Goal: Information Seeking & Learning: Learn about a topic

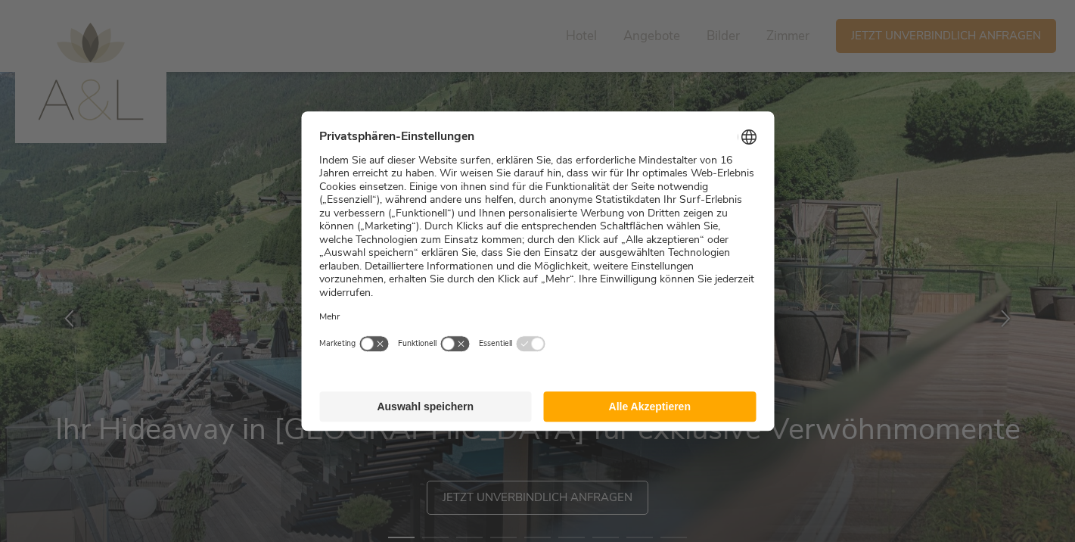
click at [658, 391] on button "Alle Akzeptieren" at bounding box center [650, 406] width 213 height 30
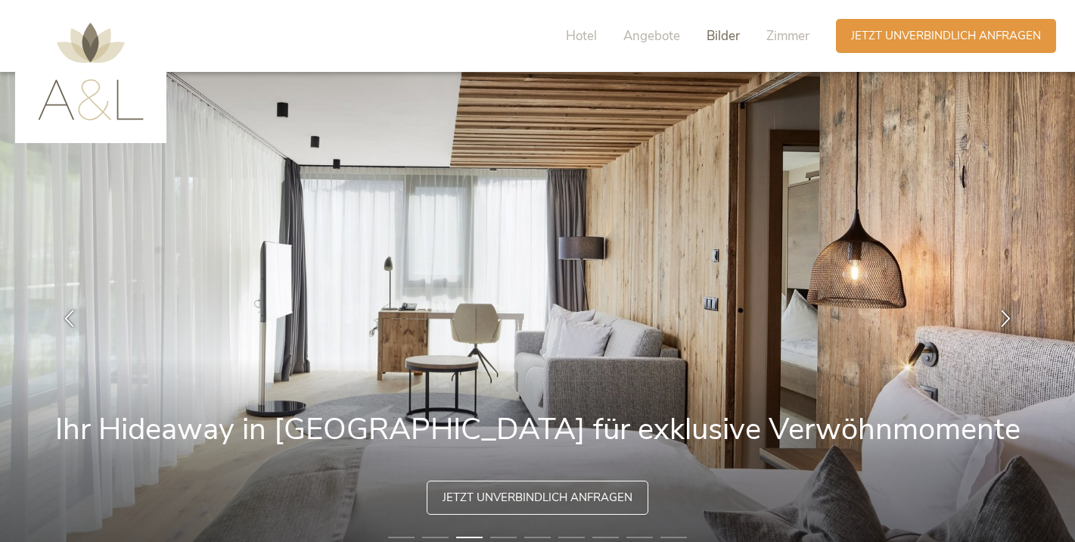
click at [718, 39] on span "Bilder" at bounding box center [723, 35] width 33 height 17
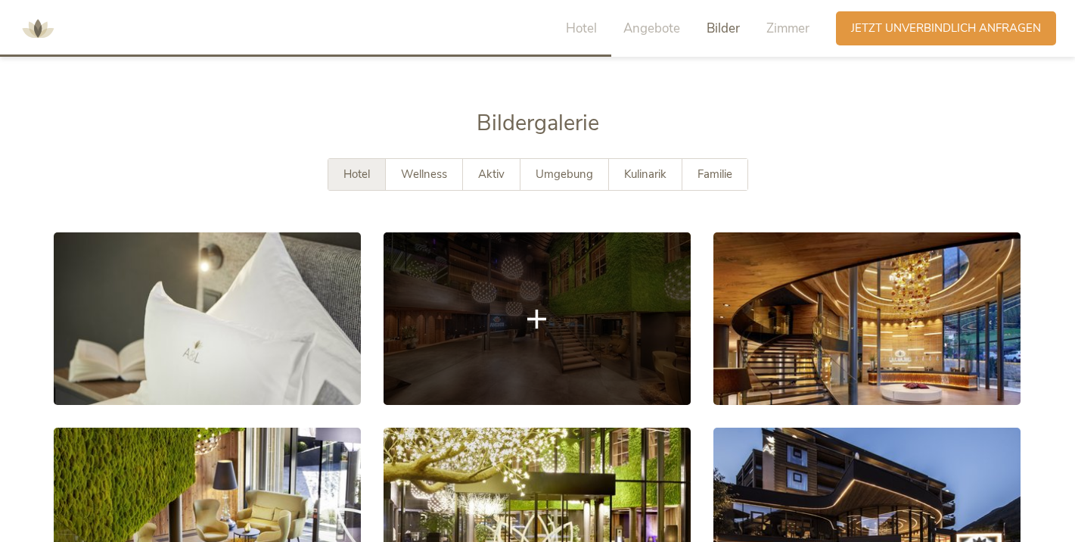
scroll to position [2607, 0]
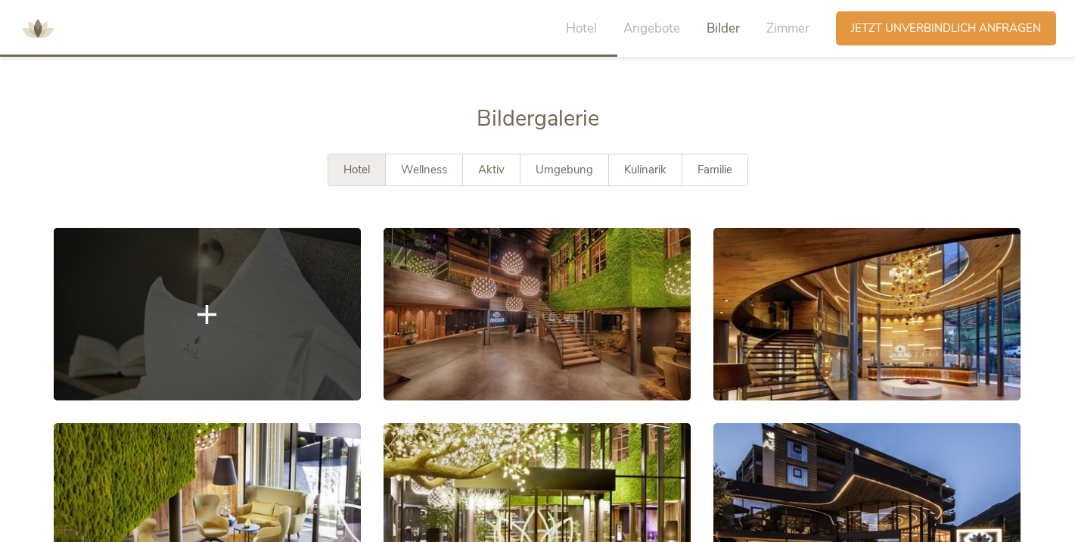
click at [313, 308] on link at bounding box center [207, 314] width 307 height 172
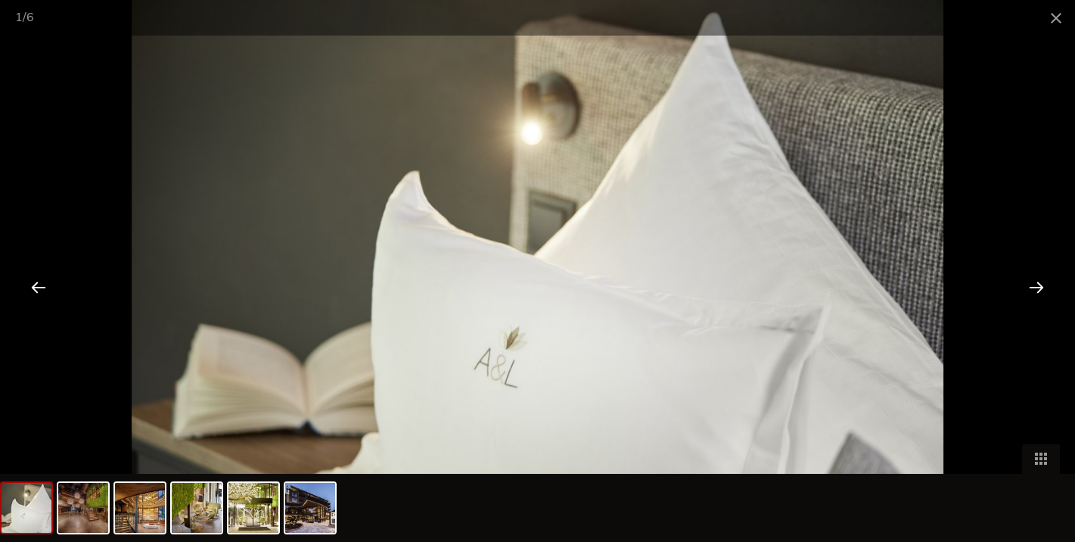
click at [1042, 287] on div at bounding box center [1036, 286] width 47 height 47
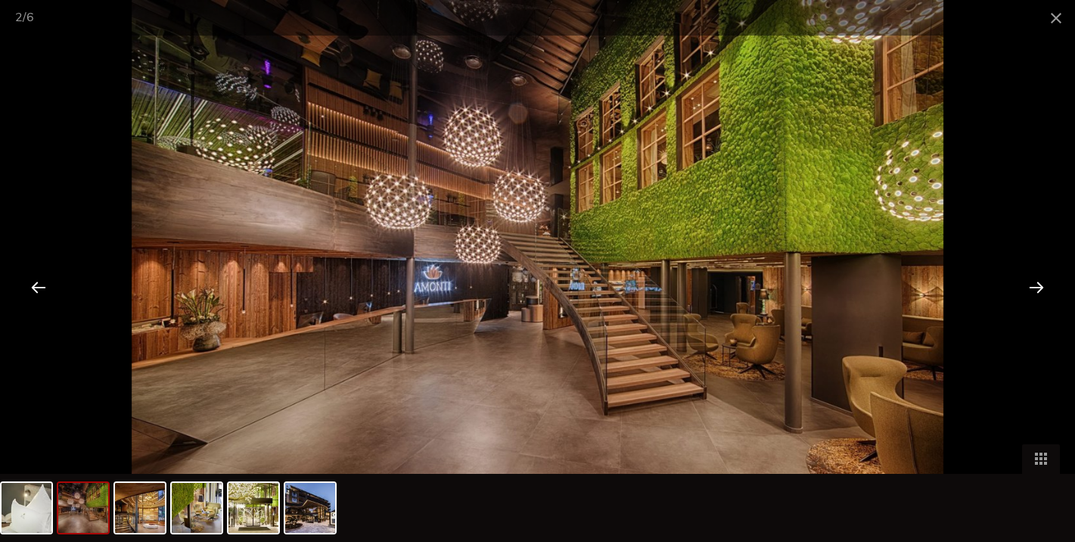
click at [1042, 285] on div at bounding box center [1036, 286] width 47 height 47
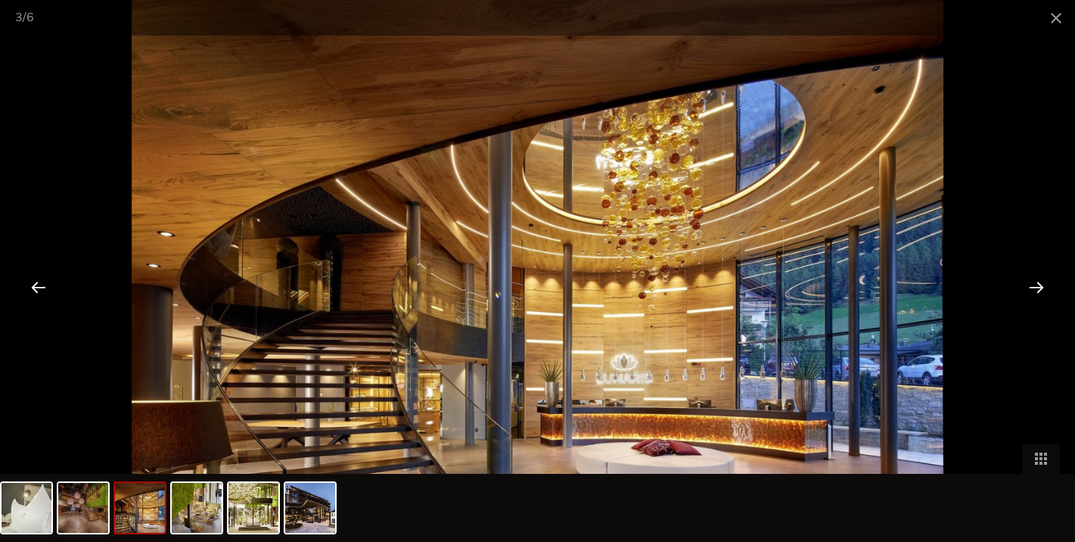
click at [36, 287] on div at bounding box center [38, 286] width 47 height 47
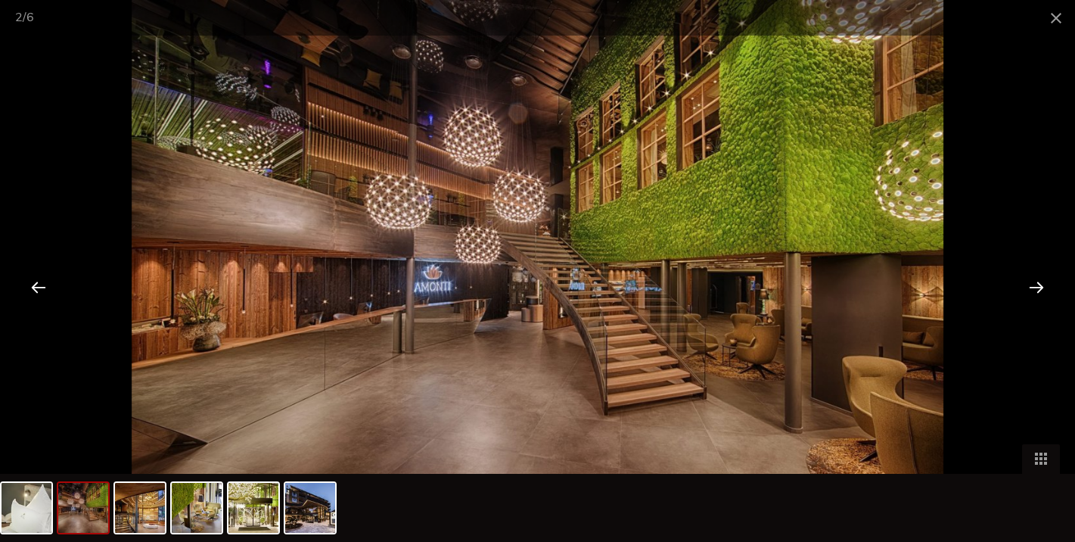
click at [1059, 288] on div at bounding box center [1036, 286] width 47 height 47
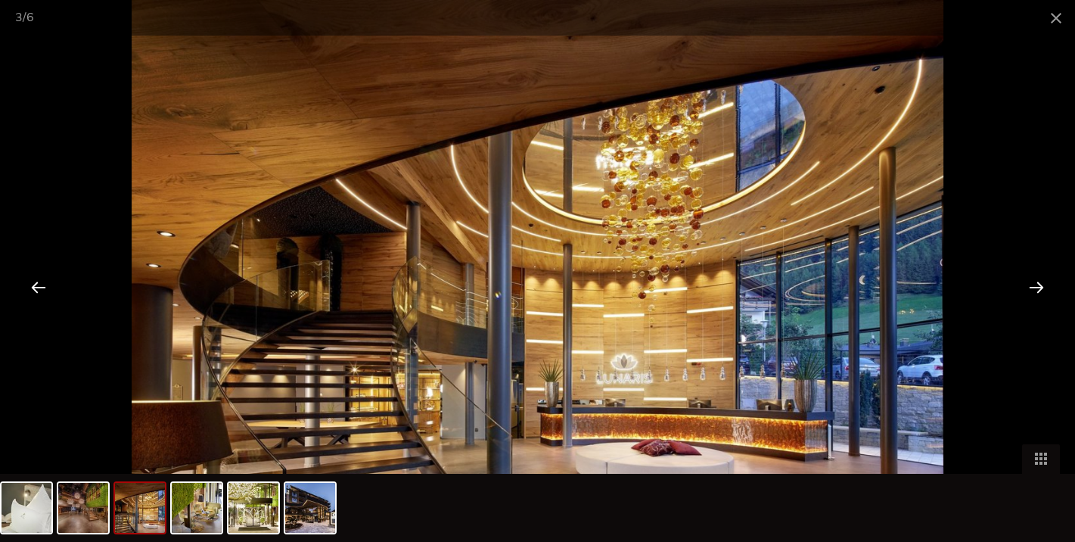
click at [1036, 276] on div at bounding box center [1036, 286] width 47 height 47
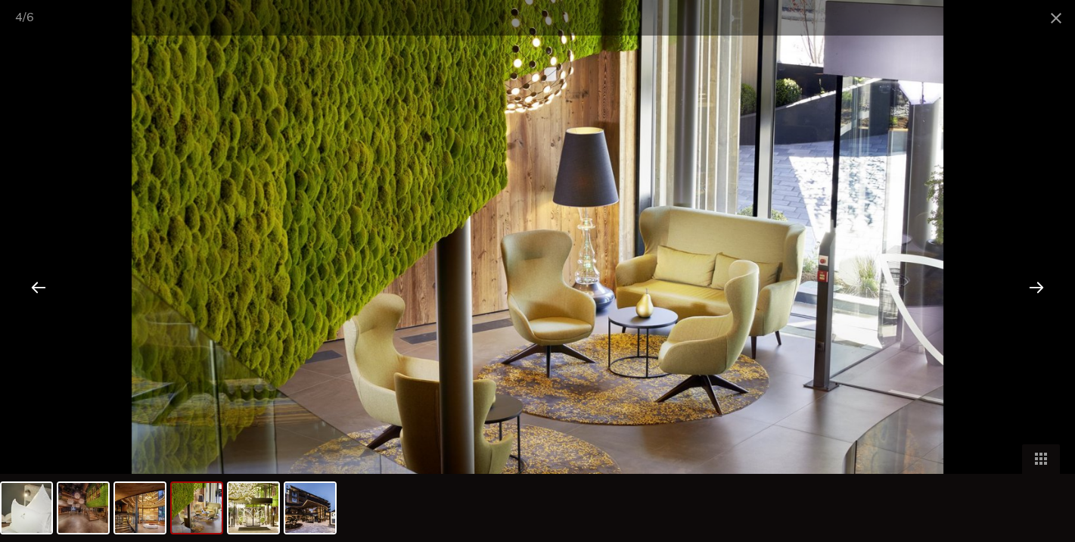
click at [1036, 277] on div at bounding box center [1036, 286] width 47 height 47
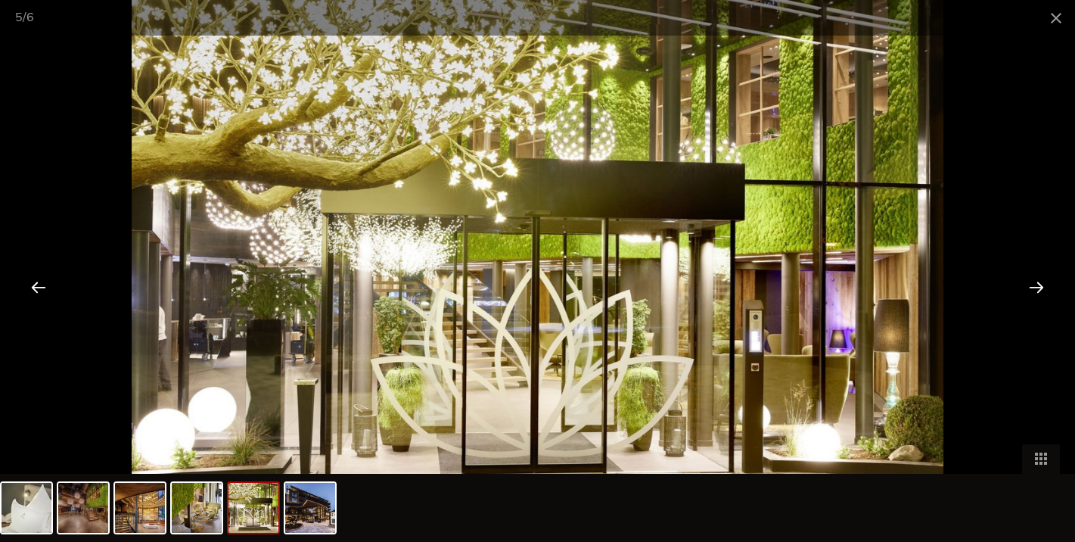
click at [1036, 278] on div at bounding box center [1036, 286] width 47 height 47
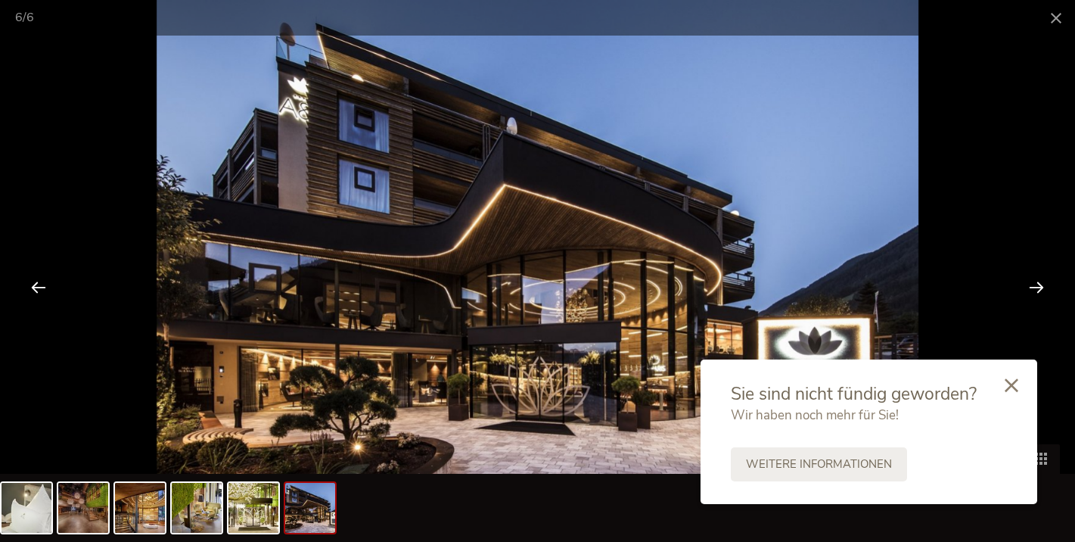
click at [1039, 290] on div at bounding box center [1036, 286] width 47 height 47
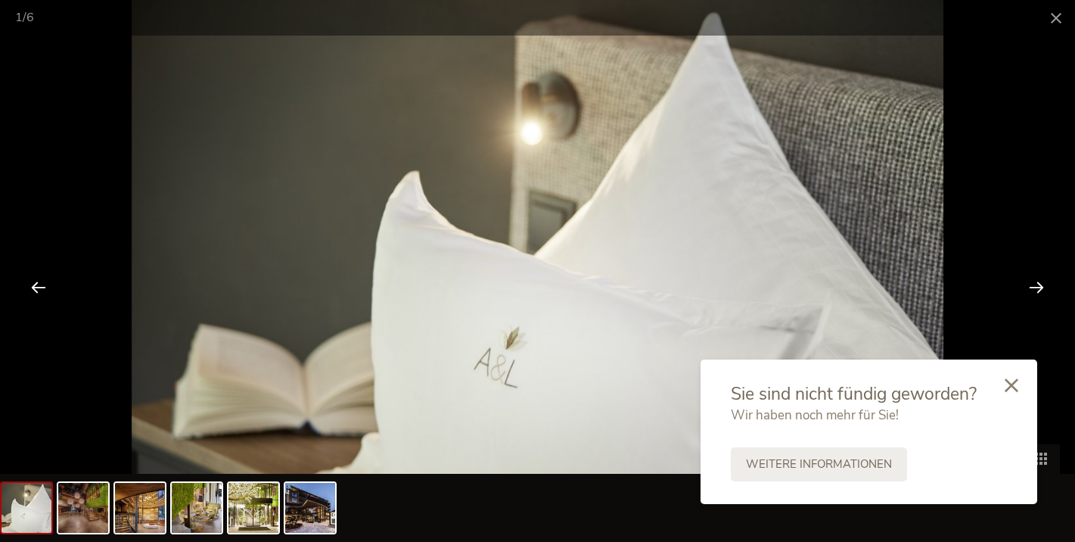
click at [1039, 290] on div at bounding box center [1036, 286] width 47 height 47
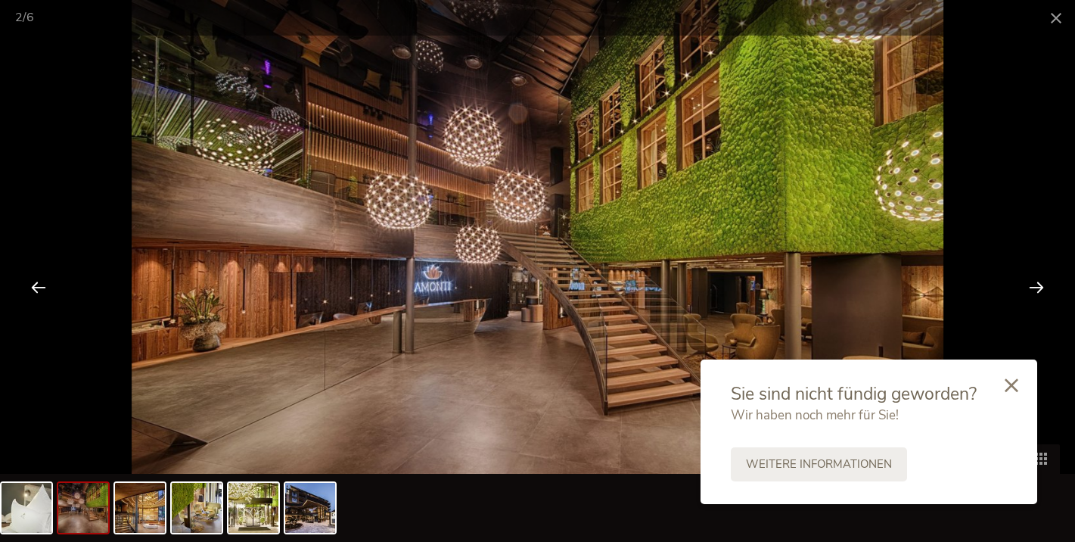
click at [1039, 290] on div at bounding box center [1036, 286] width 47 height 47
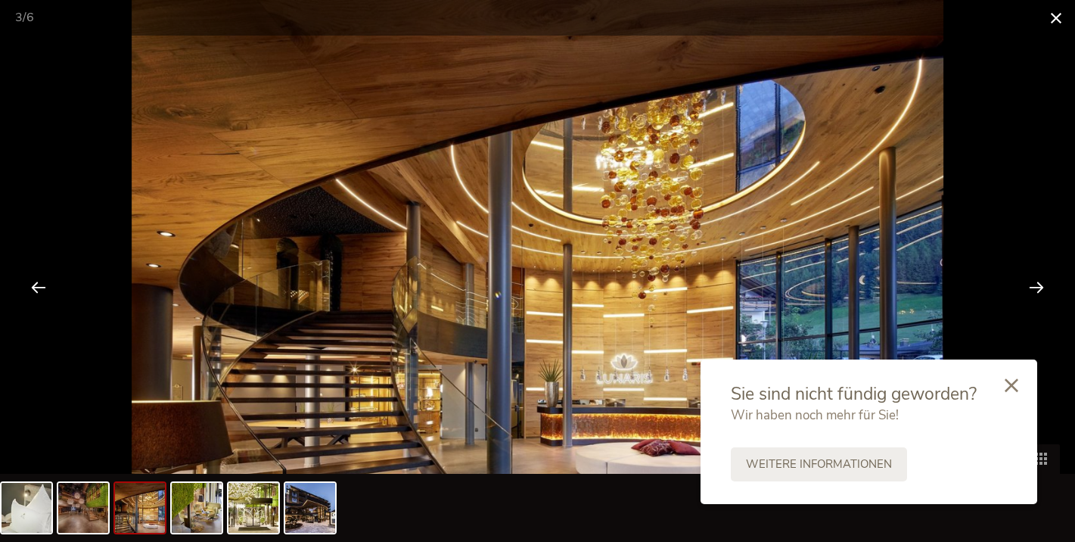
click at [1057, 29] on span at bounding box center [1056, 18] width 38 height 36
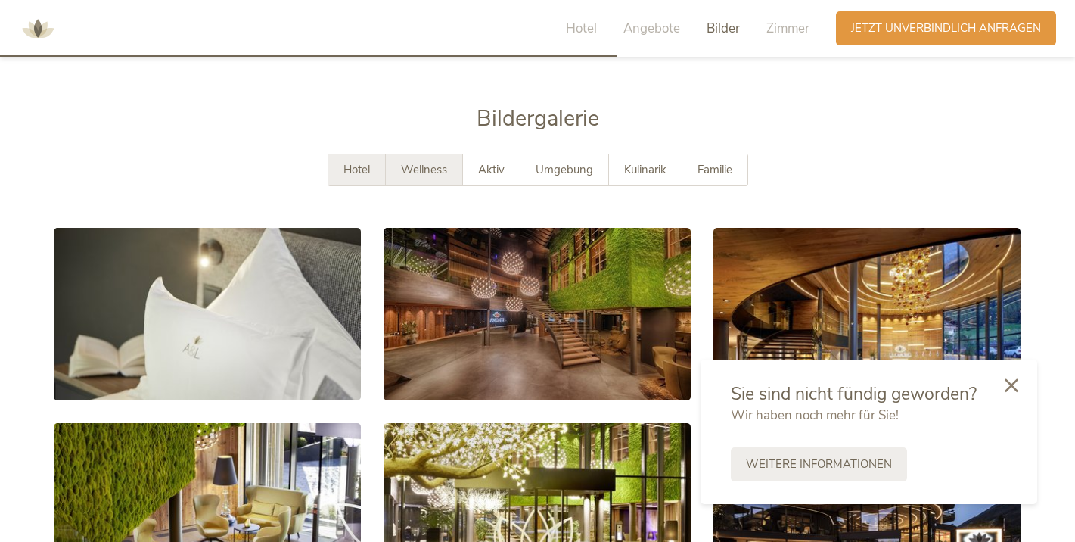
click at [436, 154] on div "Wellness" at bounding box center [424, 169] width 77 height 31
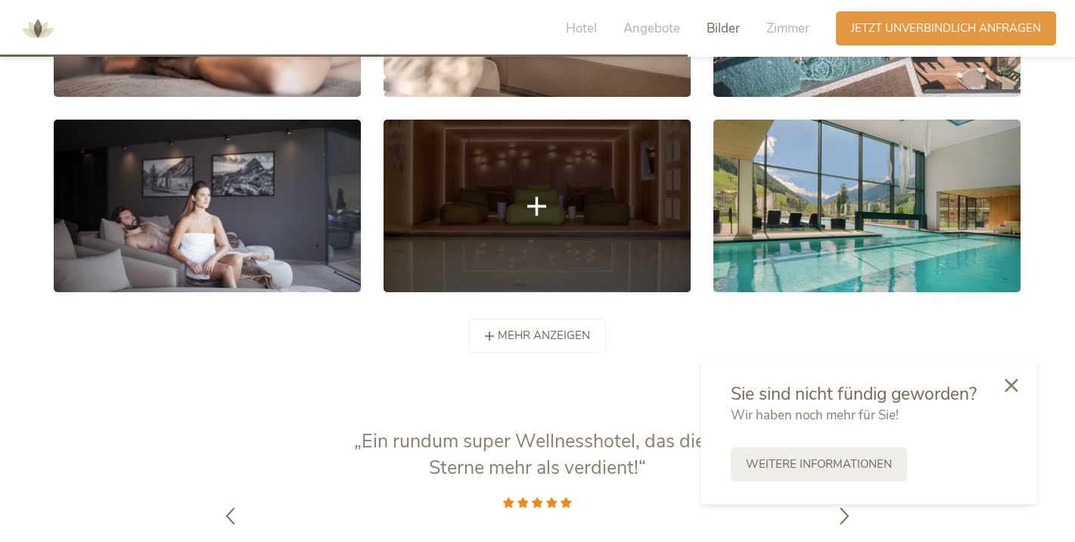
scroll to position [2971, 0]
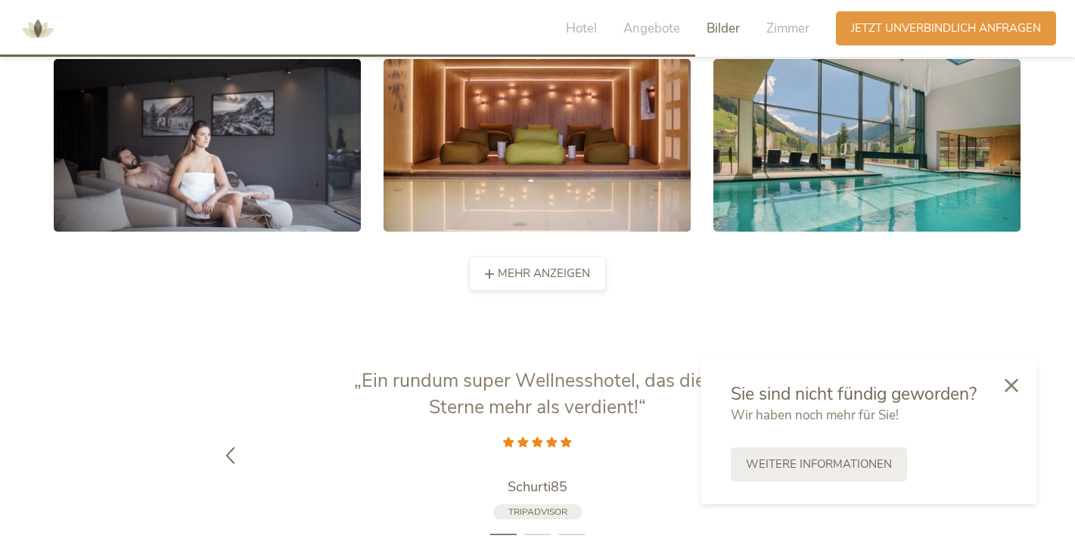
click at [542, 266] on span "mehr anzeigen" at bounding box center [544, 274] width 92 height 16
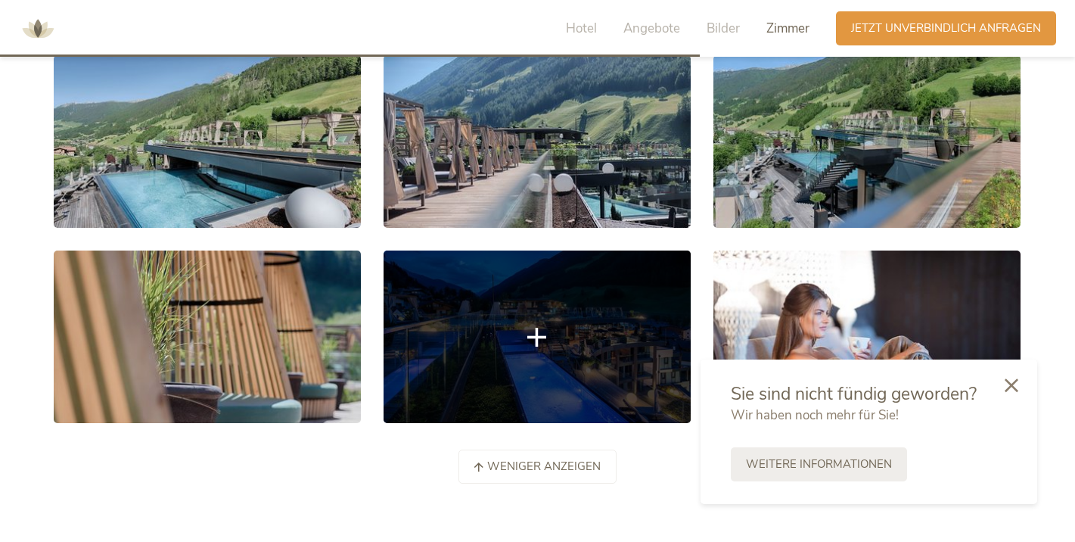
scroll to position [3372, 0]
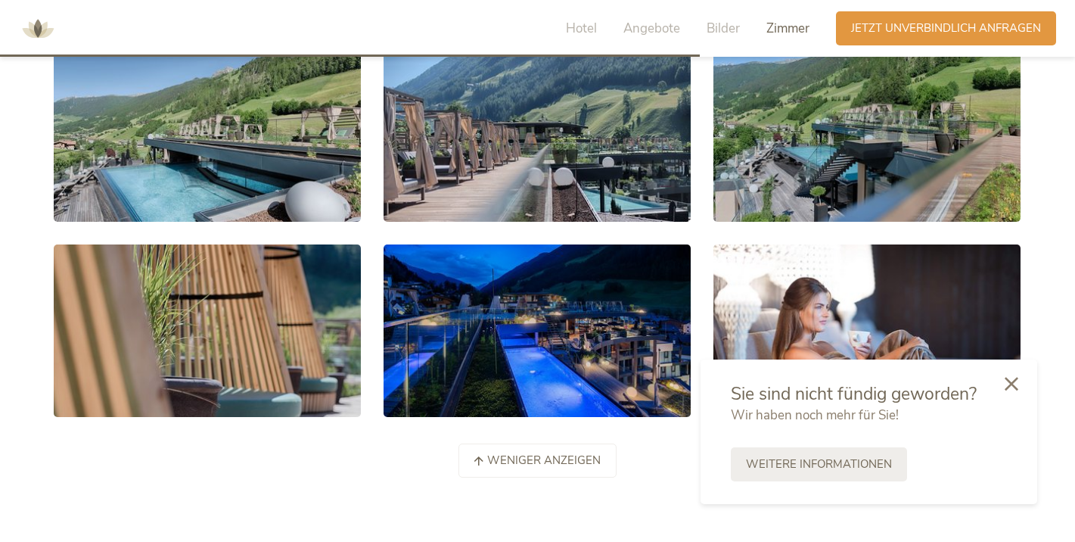
click at [1005, 387] on icon at bounding box center [1012, 384] width 14 height 14
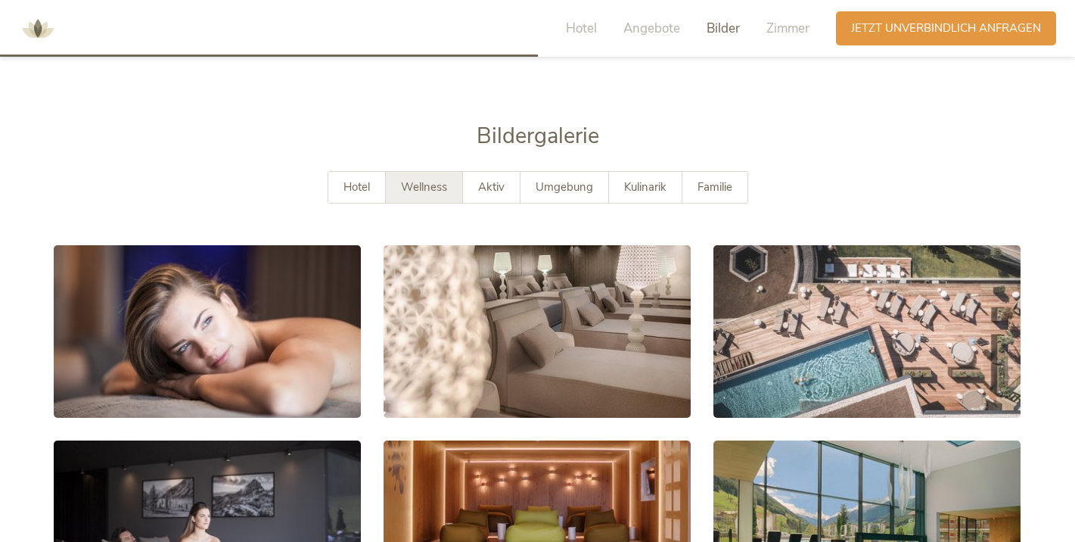
scroll to position [2587, 0]
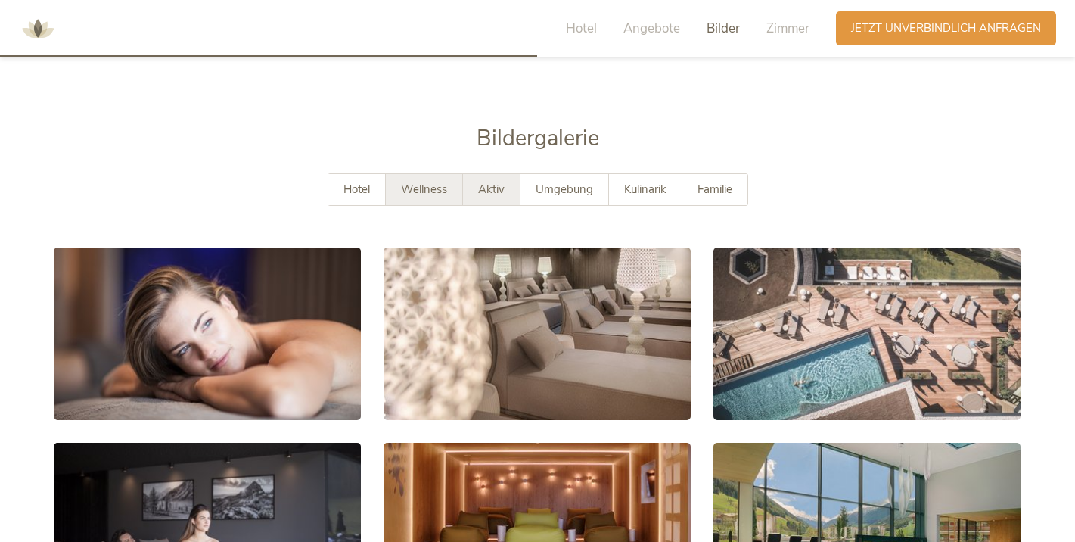
click at [505, 174] on div "Aktiv" at bounding box center [491, 189] width 57 height 31
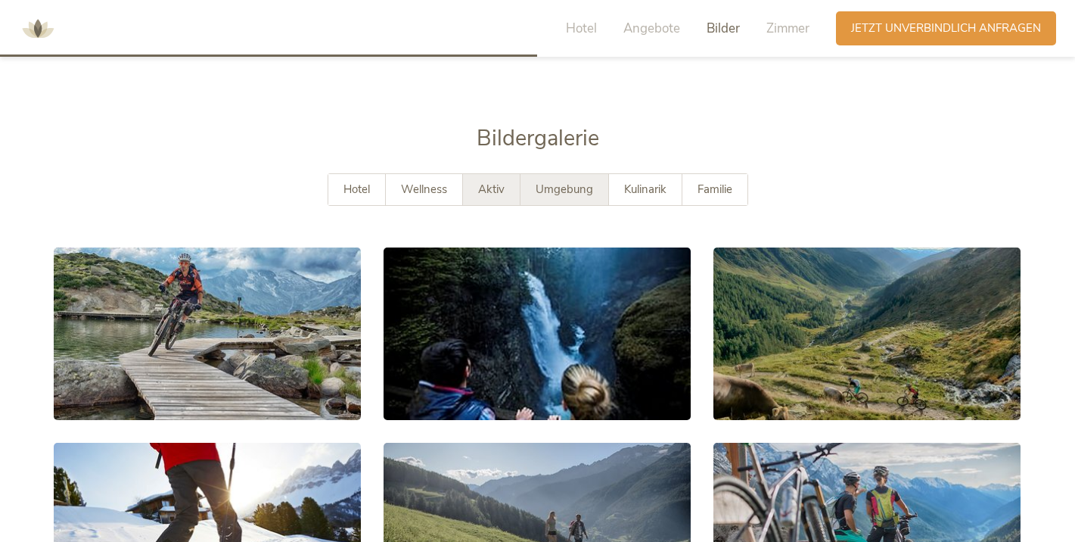
click at [562, 182] on span "Umgebung" at bounding box center [564, 189] width 57 height 15
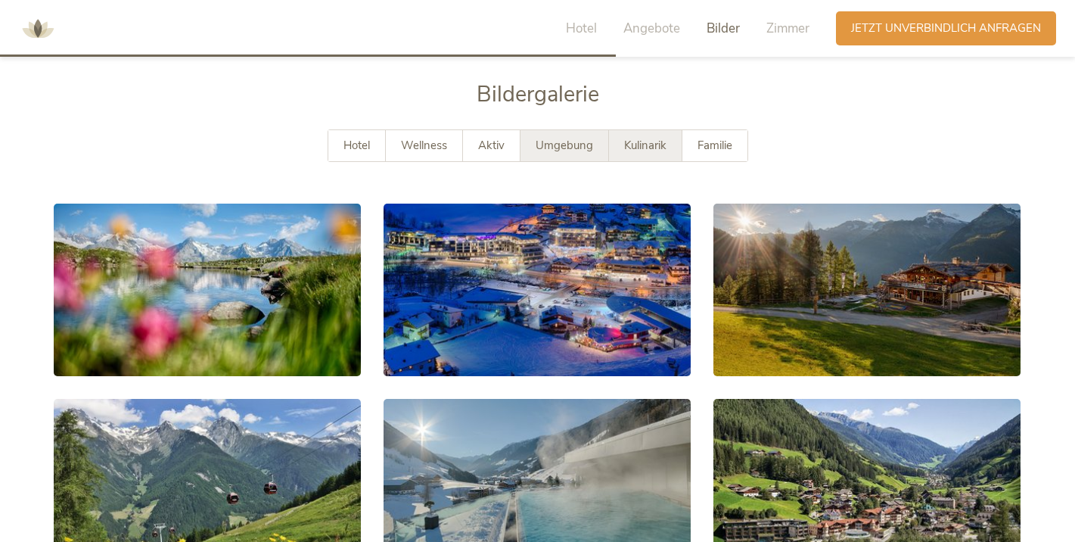
scroll to position [2631, 0]
click at [648, 138] on span "Kulinarik" at bounding box center [645, 145] width 42 height 15
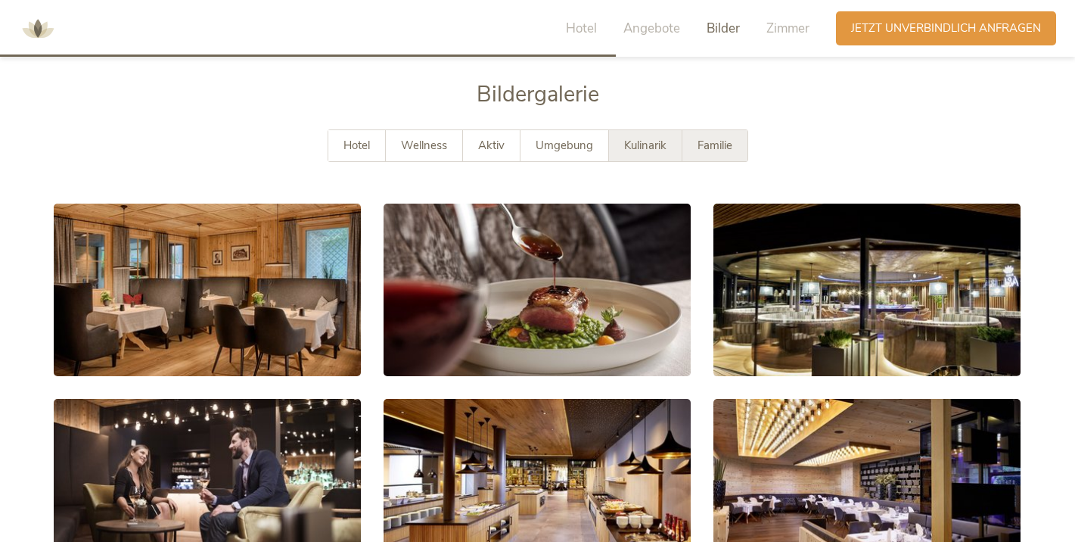
click at [693, 130] on div "Familie" at bounding box center [714, 145] width 65 height 31
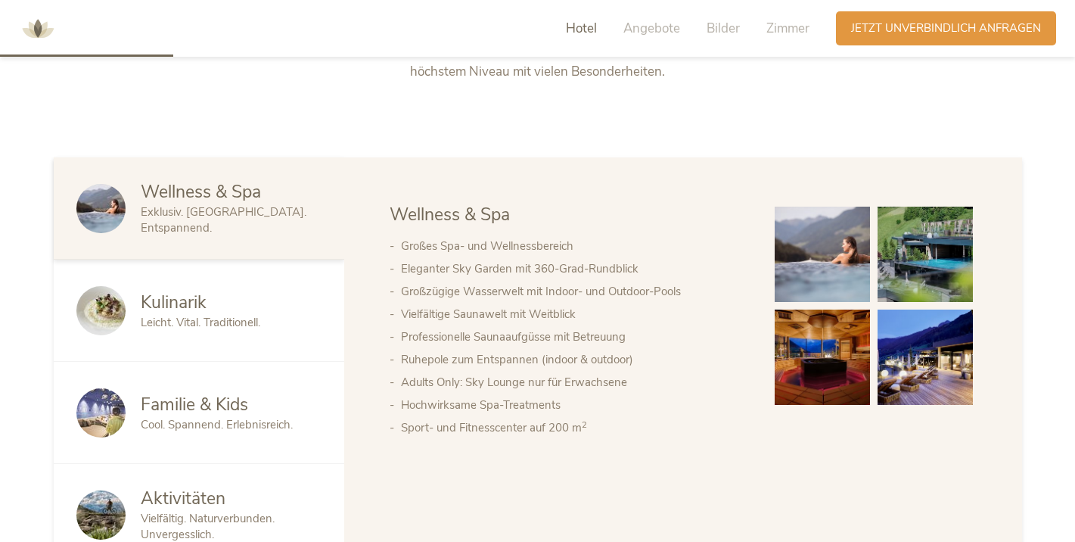
scroll to position [732, 0]
click at [830, 443] on div "Wellness & Spa Kulinarik Familie & Kids Aktivitäten Wellness & Spa Großes Spa- …" at bounding box center [683, 362] width 678 height 408
click at [822, 339] on img at bounding box center [822, 357] width 95 height 95
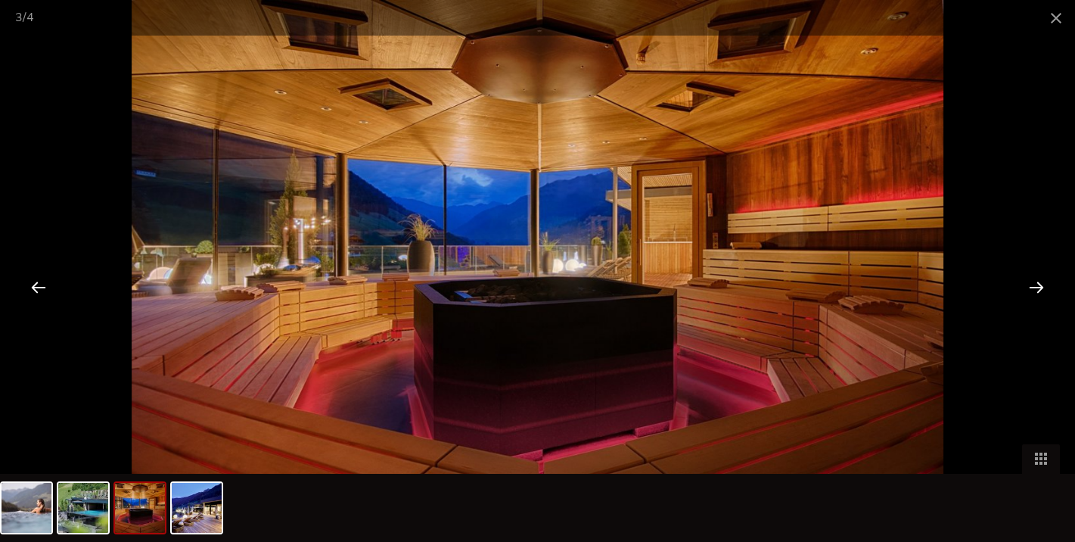
click at [1035, 280] on div at bounding box center [1036, 286] width 47 height 47
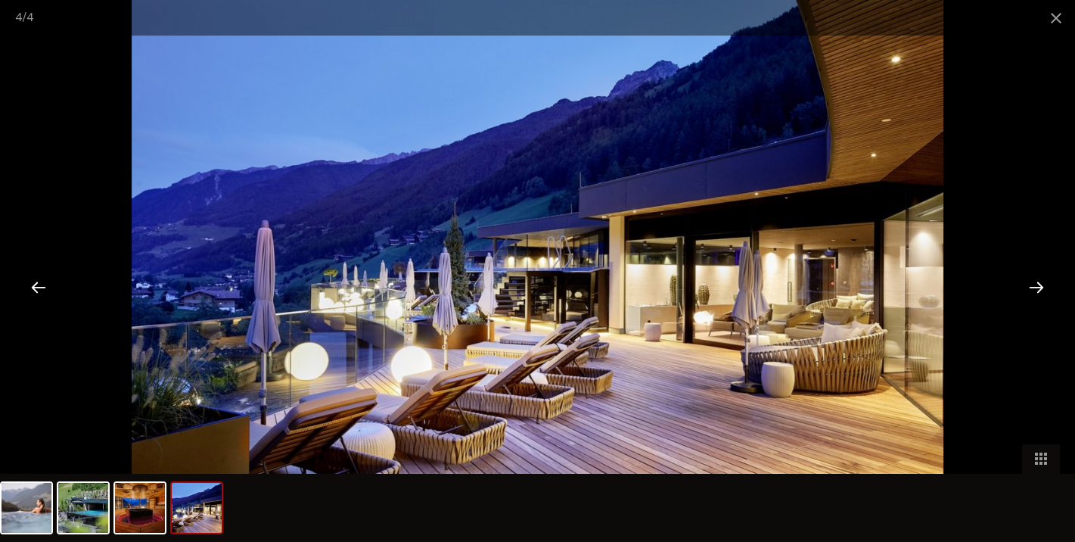
click at [1035, 281] on div at bounding box center [1036, 286] width 47 height 47
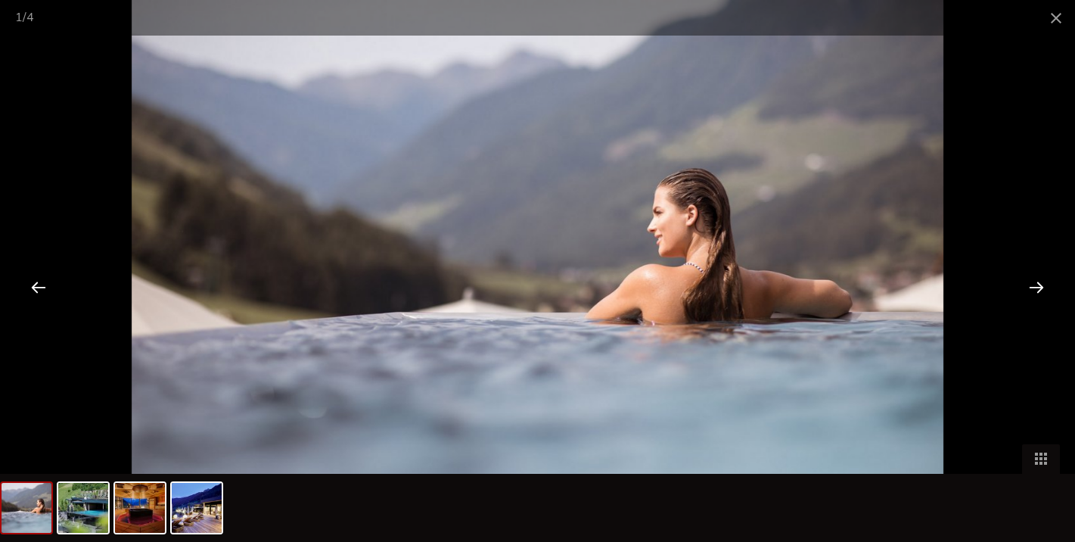
click at [44, 276] on div at bounding box center [38, 286] width 47 height 47
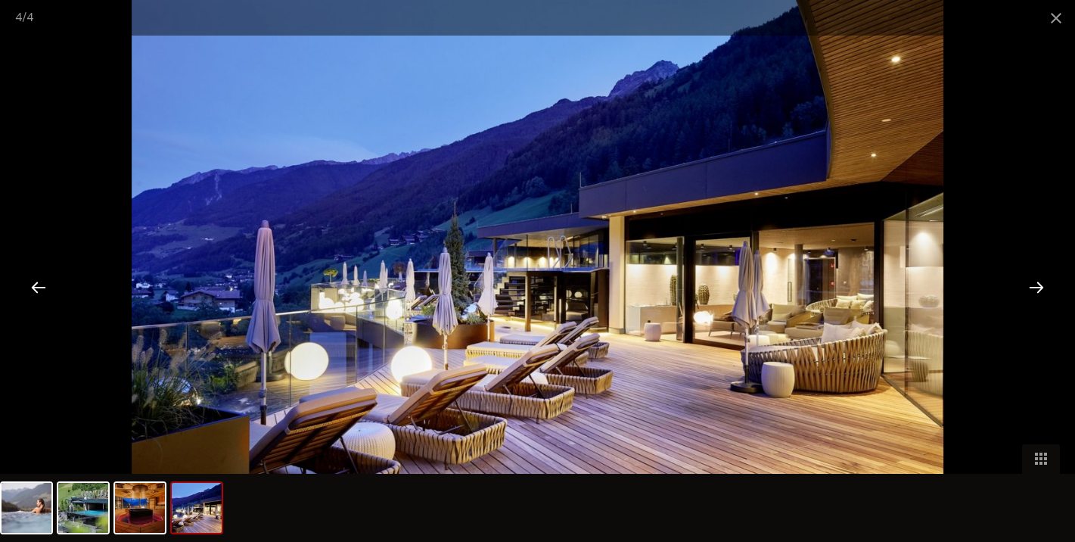
click at [1028, 293] on div at bounding box center [1036, 286] width 47 height 47
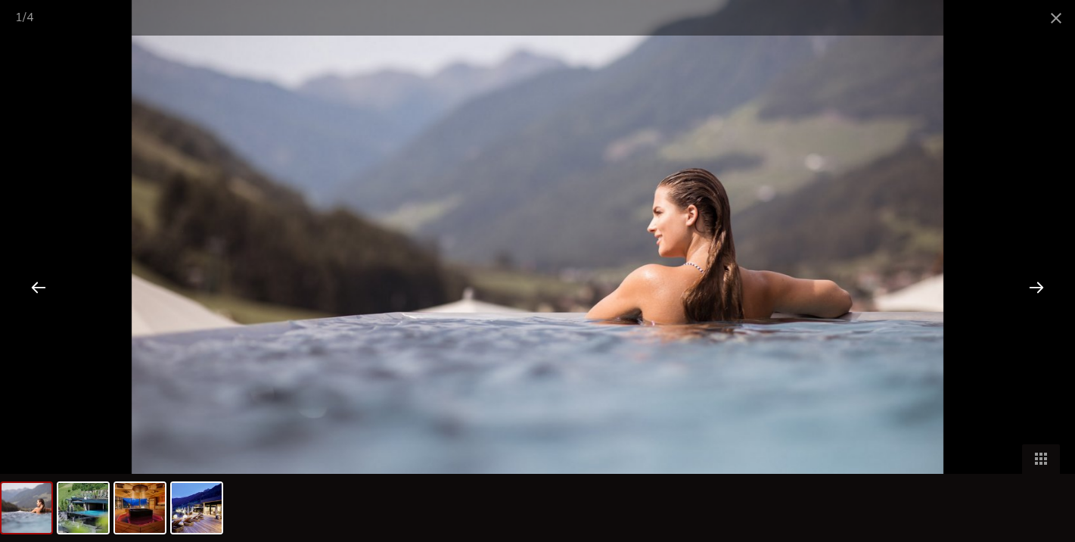
click at [1028, 293] on div at bounding box center [1036, 286] width 47 height 47
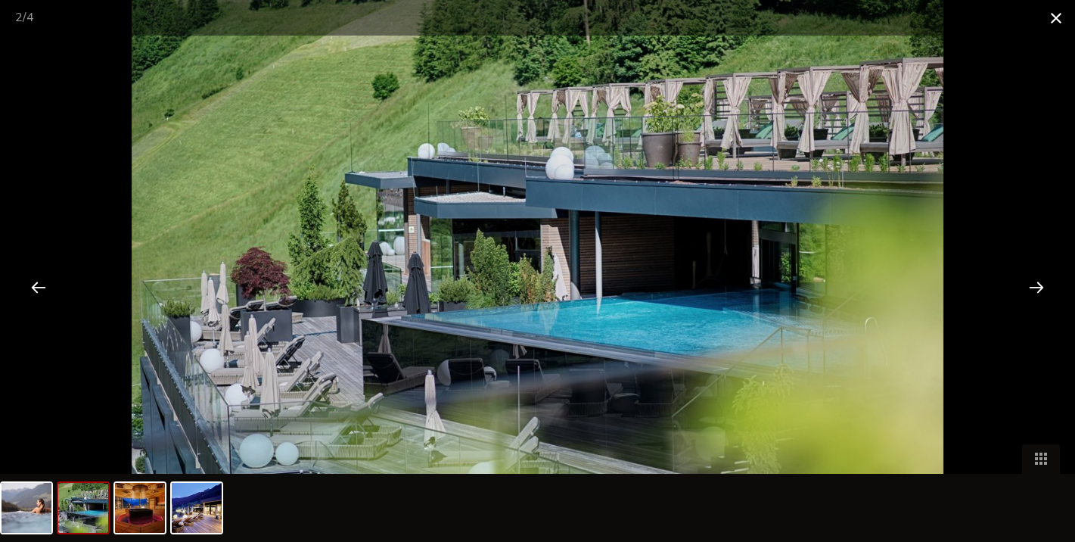
click at [1056, 26] on span at bounding box center [1056, 18] width 38 height 36
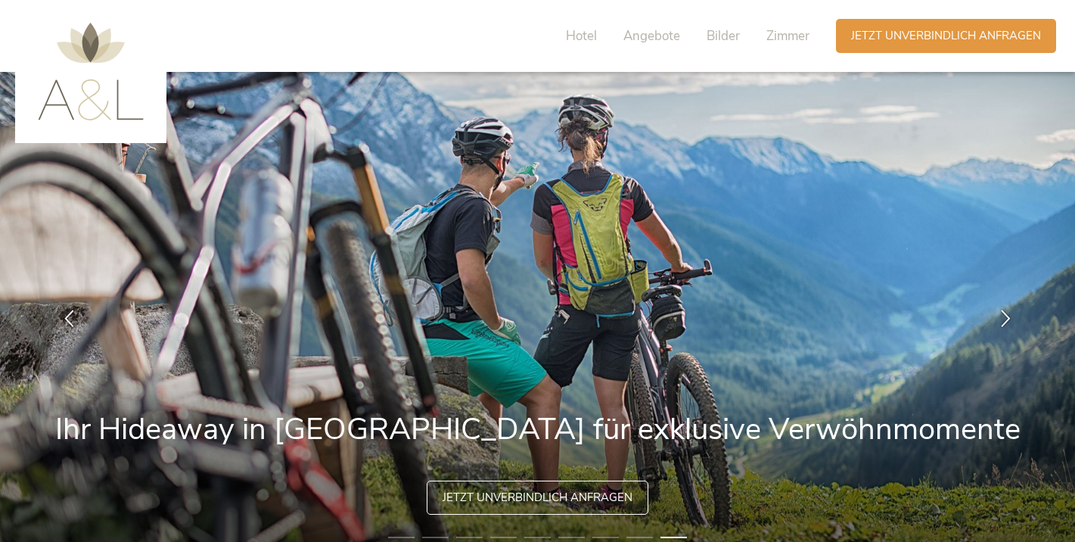
scroll to position [0, 0]
